Goal: Task Accomplishment & Management: Use online tool/utility

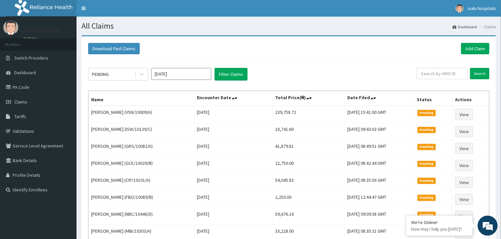
click at [41, 103] on link "Claims" at bounding box center [38, 102] width 77 height 15
click at [31, 87] on link "PA Code" at bounding box center [38, 87] width 77 height 15
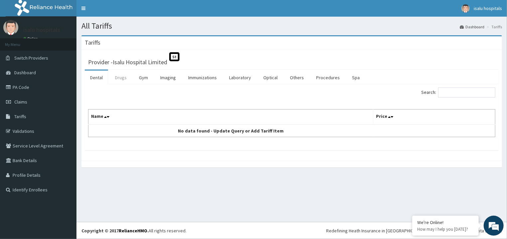
click at [120, 78] on link "Drugs" at bounding box center [121, 78] width 22 height 14
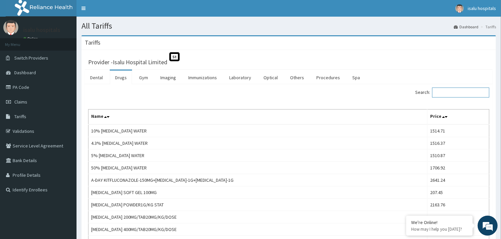
click at [459, 96] on input "Search:" at bounding box center [460, 93] width 57 height 10
paste input "Sertraline 50mg/"
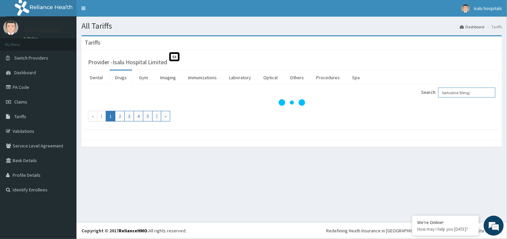
click at [454, 92] on input "Sertraline 50mg/" at bounding box center [467, 93] width 57 height 10
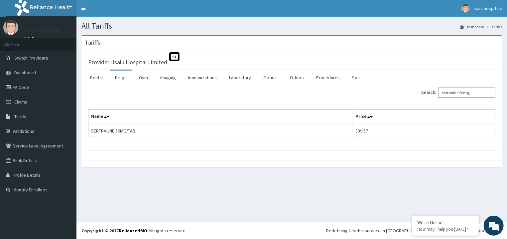
click at [465, 93] on input "Sertraline 50mg/" at bounding box center [467, 93] width 57 height 10
click at [465, 92] on input "Sertraline 50mg/" at bounding box center [467, 93] width 57 height 10
type input "Sertraline 50mg/"
click at [18, 86] on link "PA Code" at bounding box center [38, 87] width 77 height 15
